Goal: Information Seeking & Learning: Check status

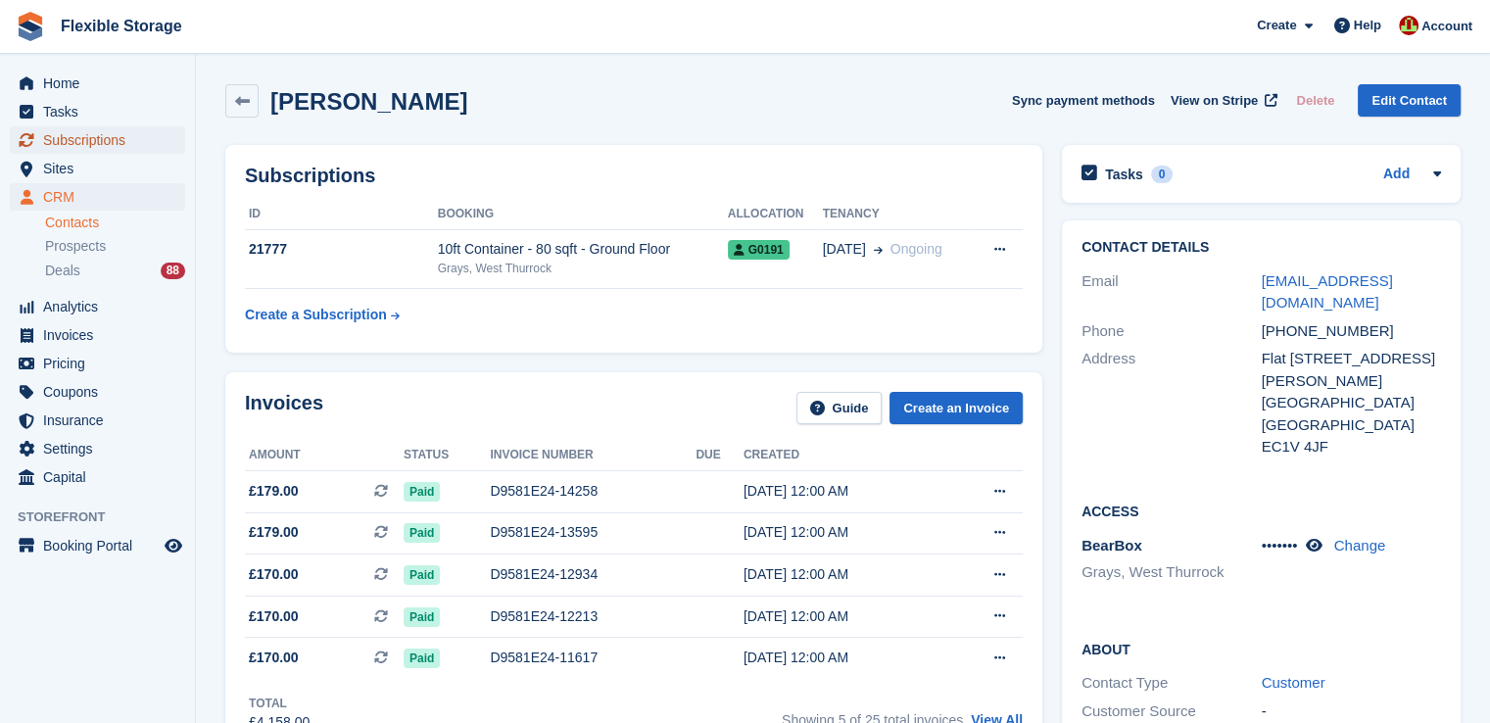
click at [111, 142] on span "Subscriptions" at bounding box center [102, 139] width 118 height 27
click at [94, 167] on span "Sites" at bounding box center [102, 168] width 118 height 27
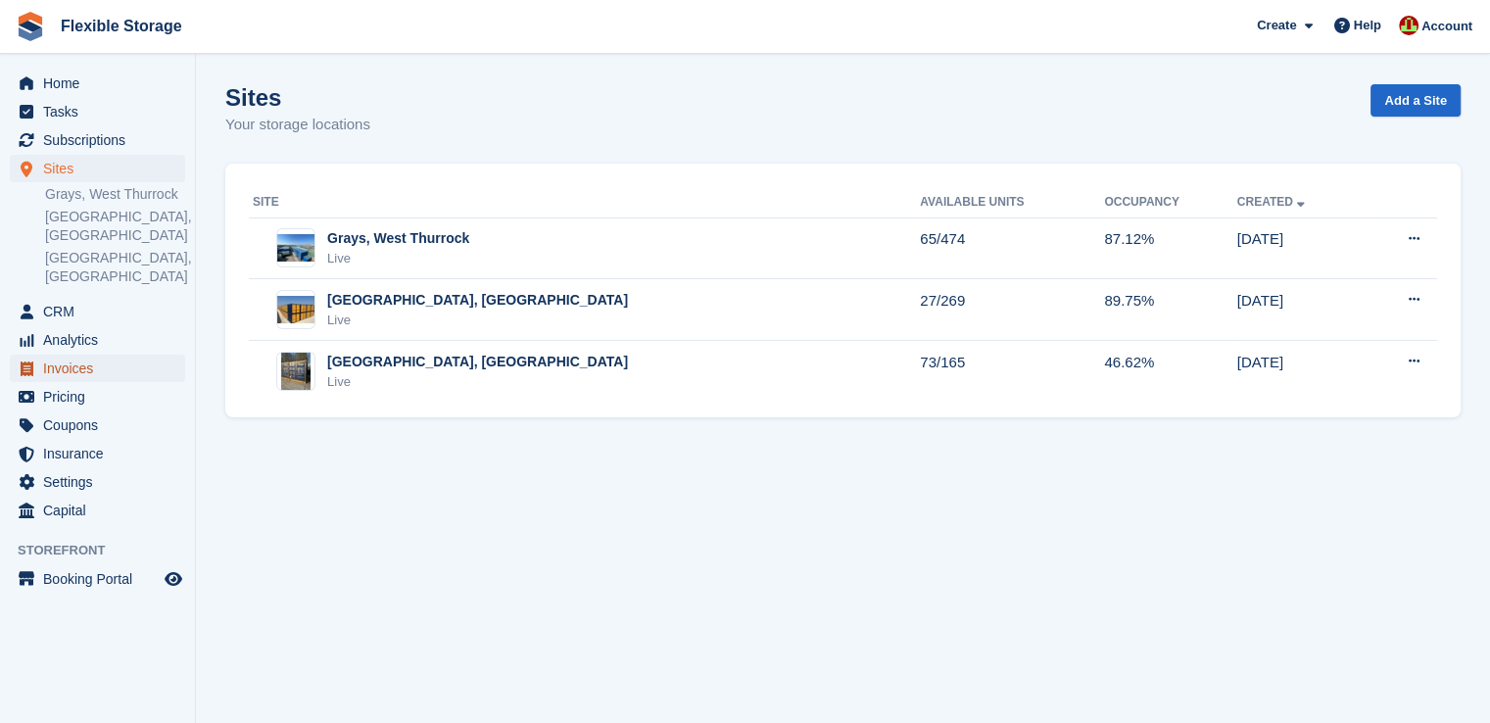
click at [69, 355] on span "Invoices" at bounding box center [102, 368] width 118 height 27
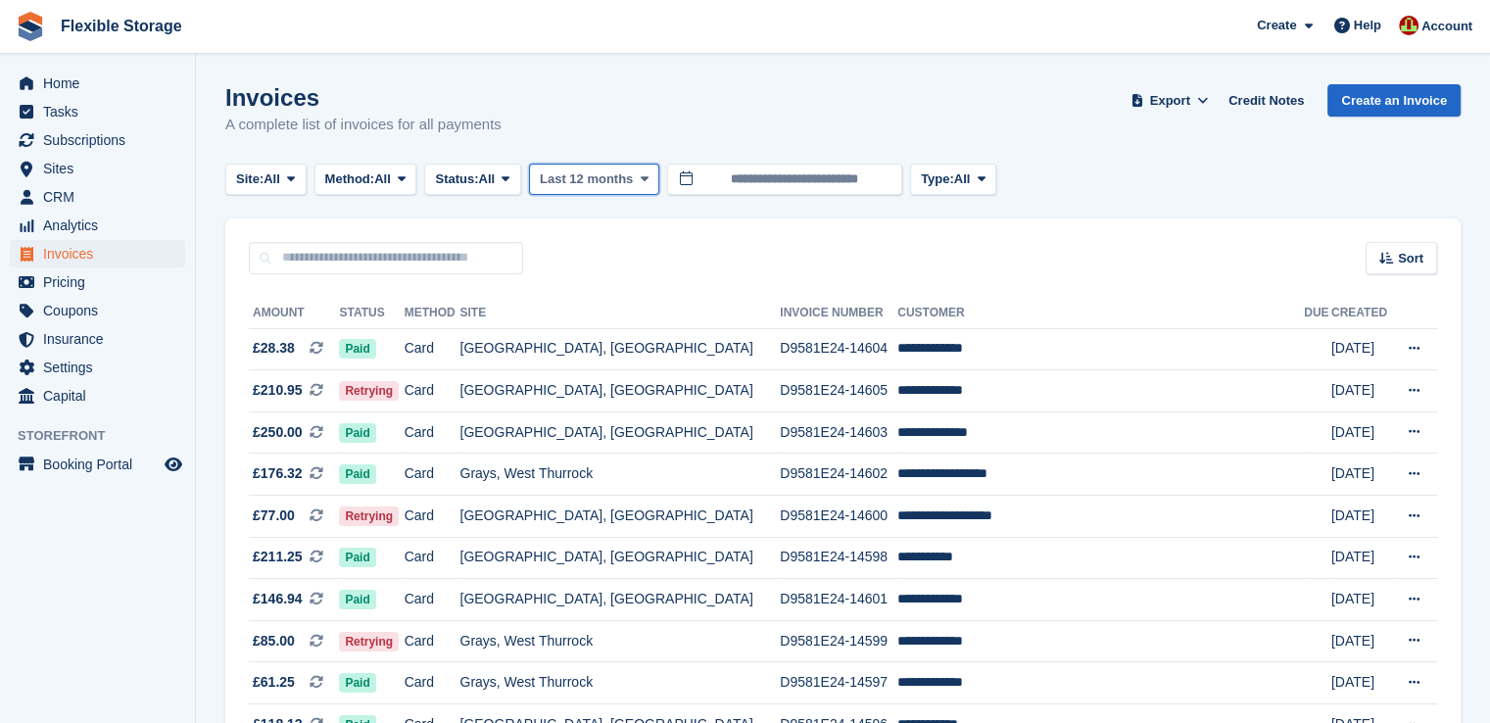
click at [599, 180] on span "Last 12 months" at bounding box center [586, 179] width 93 height 20
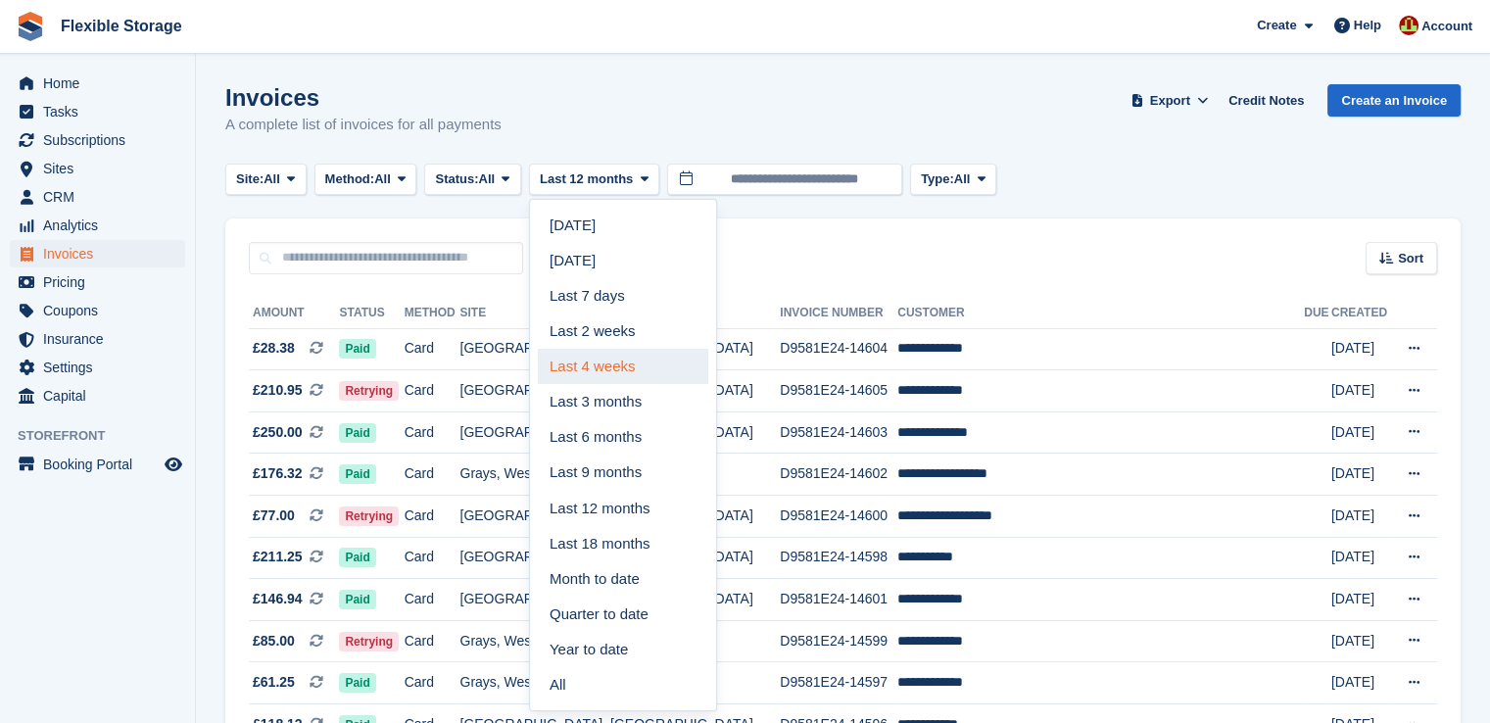
click at [605, 359] on link "Last 4 weeks" at bounding box center [623, 366] width 170 height 35
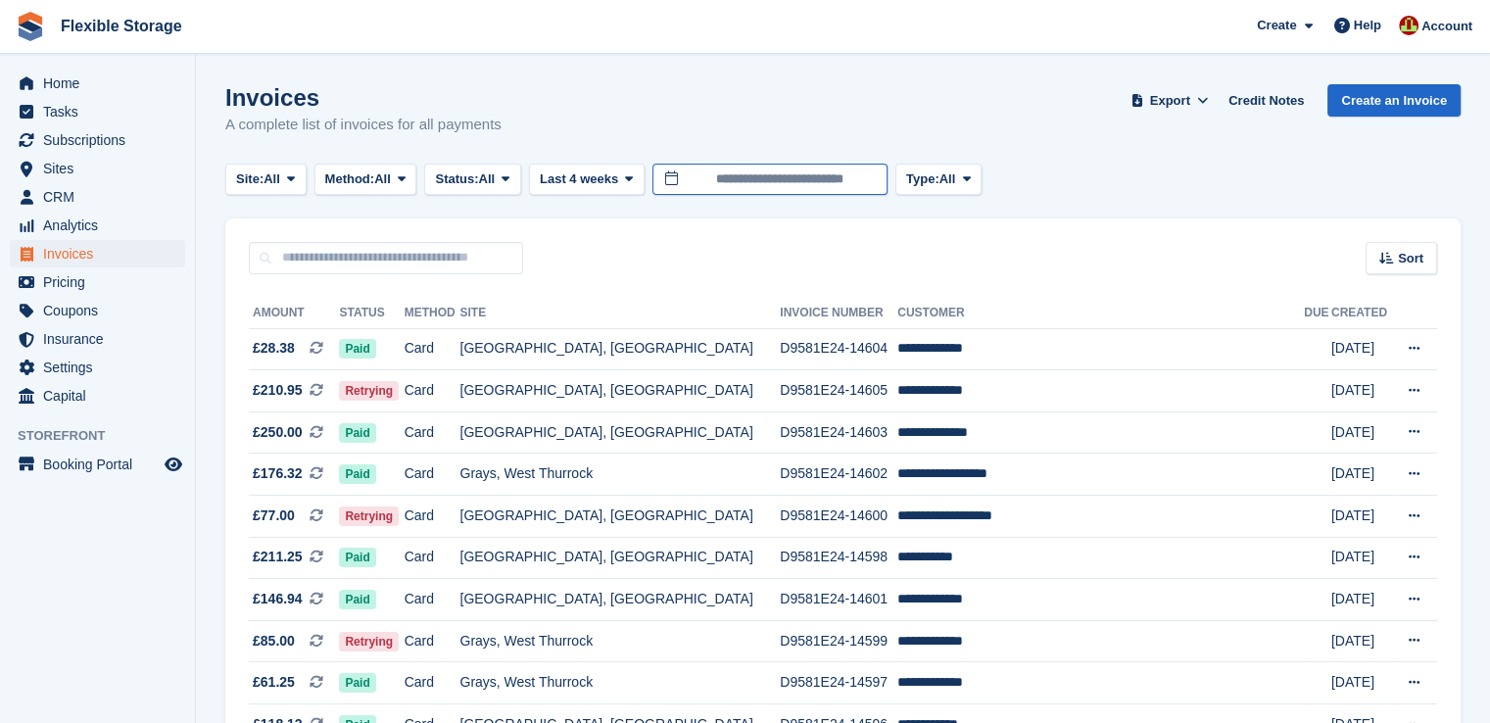
click at [784, 183] on input "**********" at bounding box center [769, 180] width 235 height 32
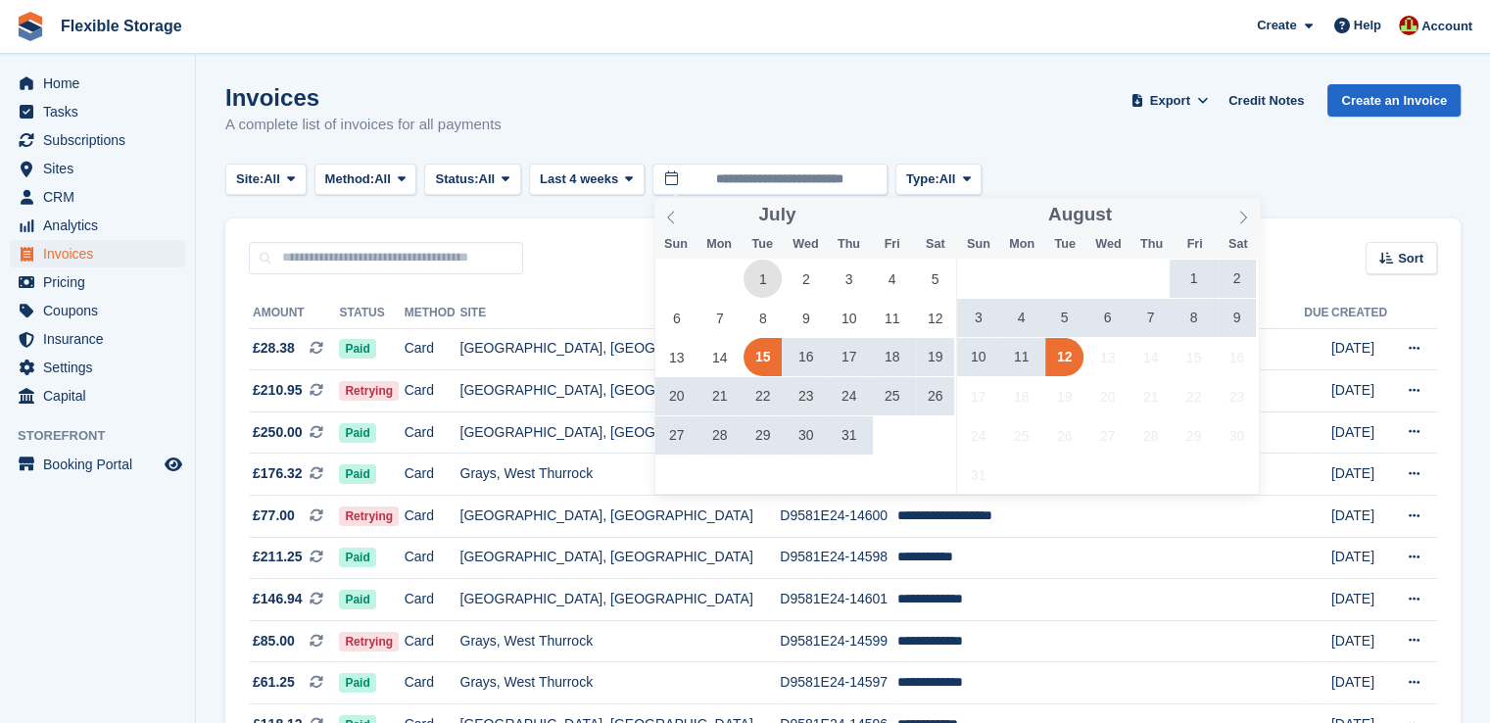
click at [764, 283] on span "1" at bounding box center [762, 279] width 38 height 38
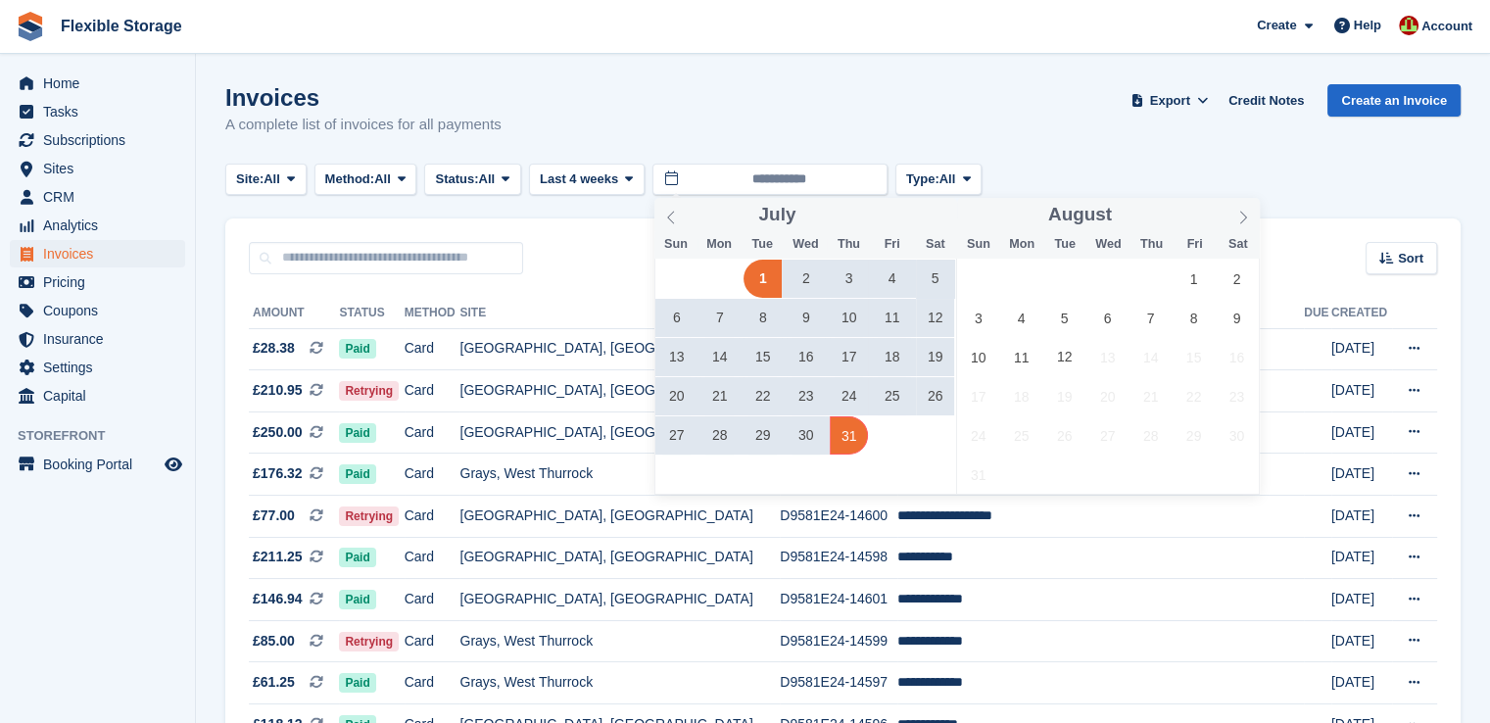
click at [851, 433] on span "31" at bounding box center [849, 435] width 38 height 38
type input "**********"
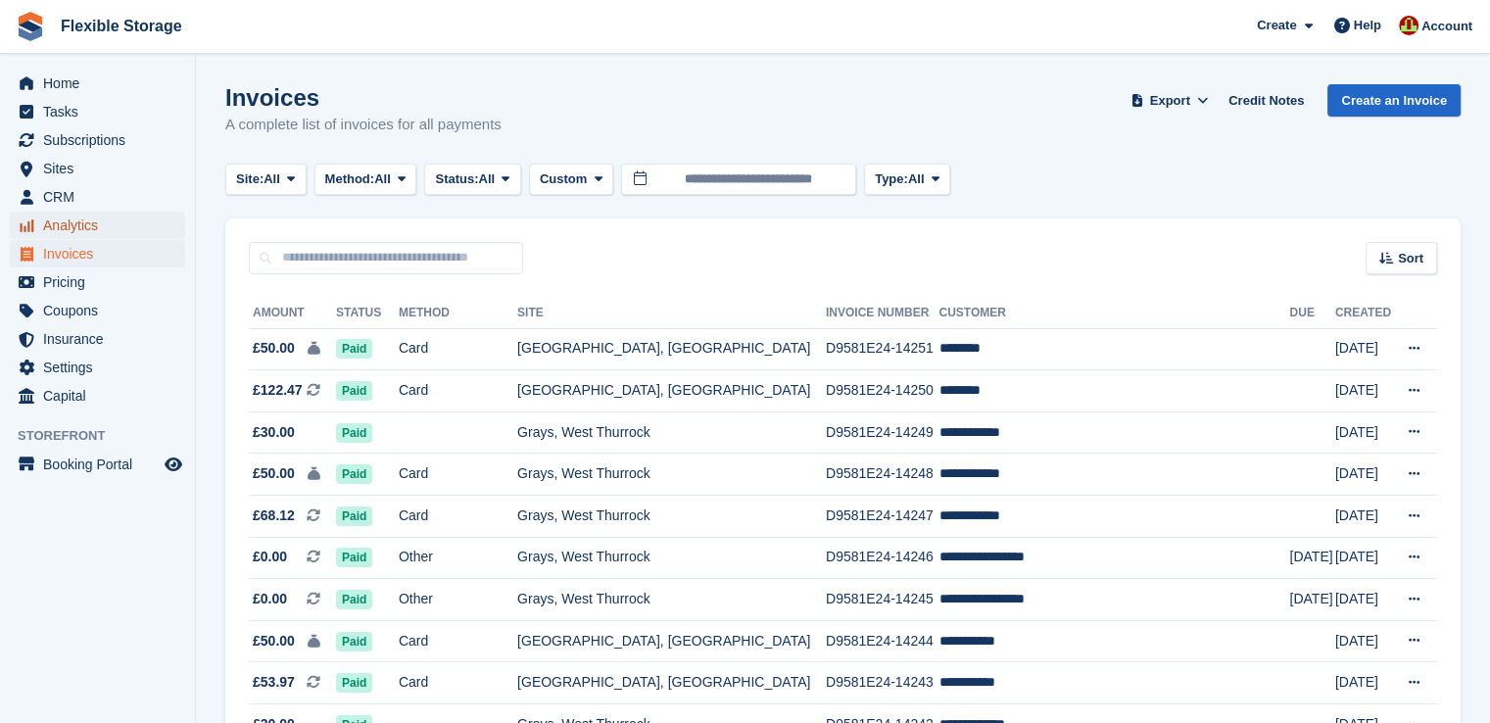
click at [68, 220] on span "Analytics" at bounding box center [102, 225] width 118 height 27
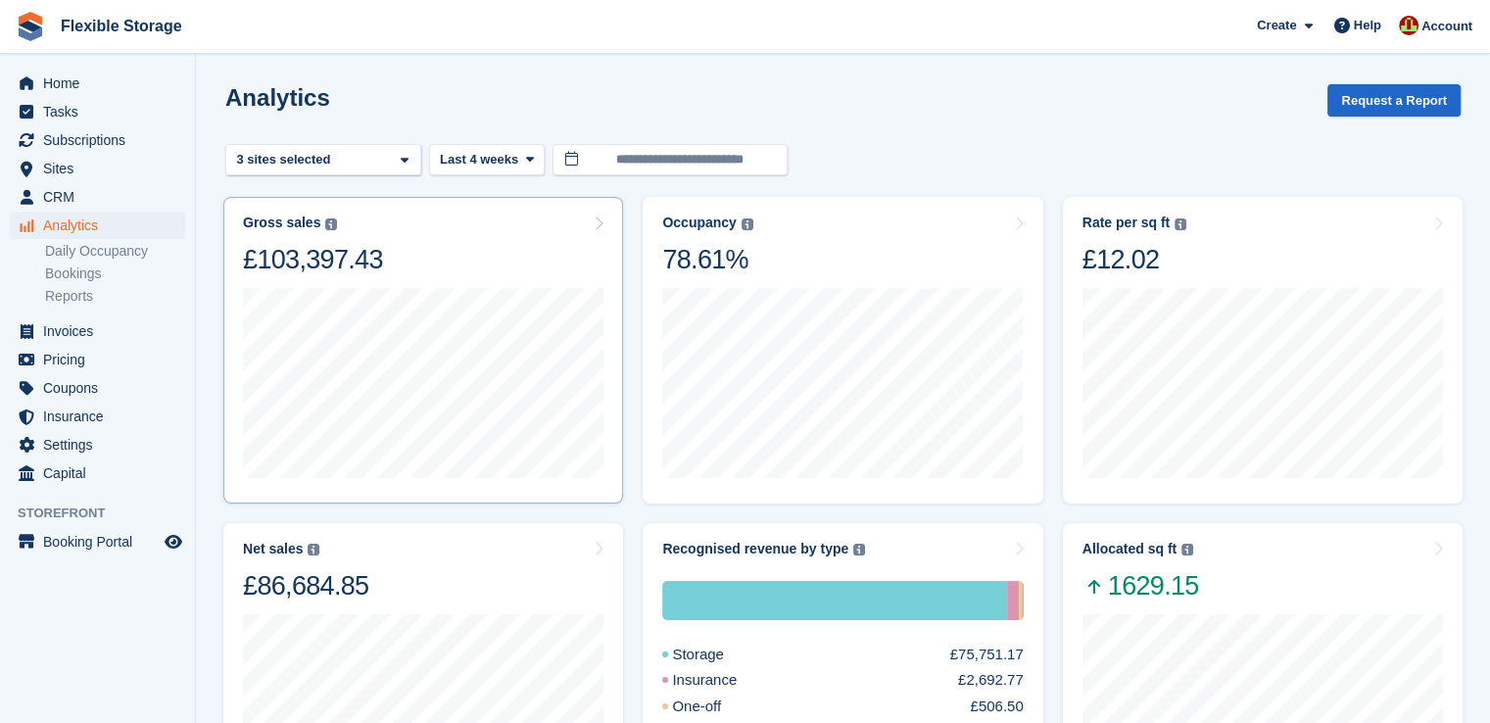
click at [496, 260] on div "Gross sales The sum of all finalised invoices, after discount and including tax…" at bounding box center [423, 246] width 360 height 62
